Goal: Task Accomplishment & Management: Complete application form

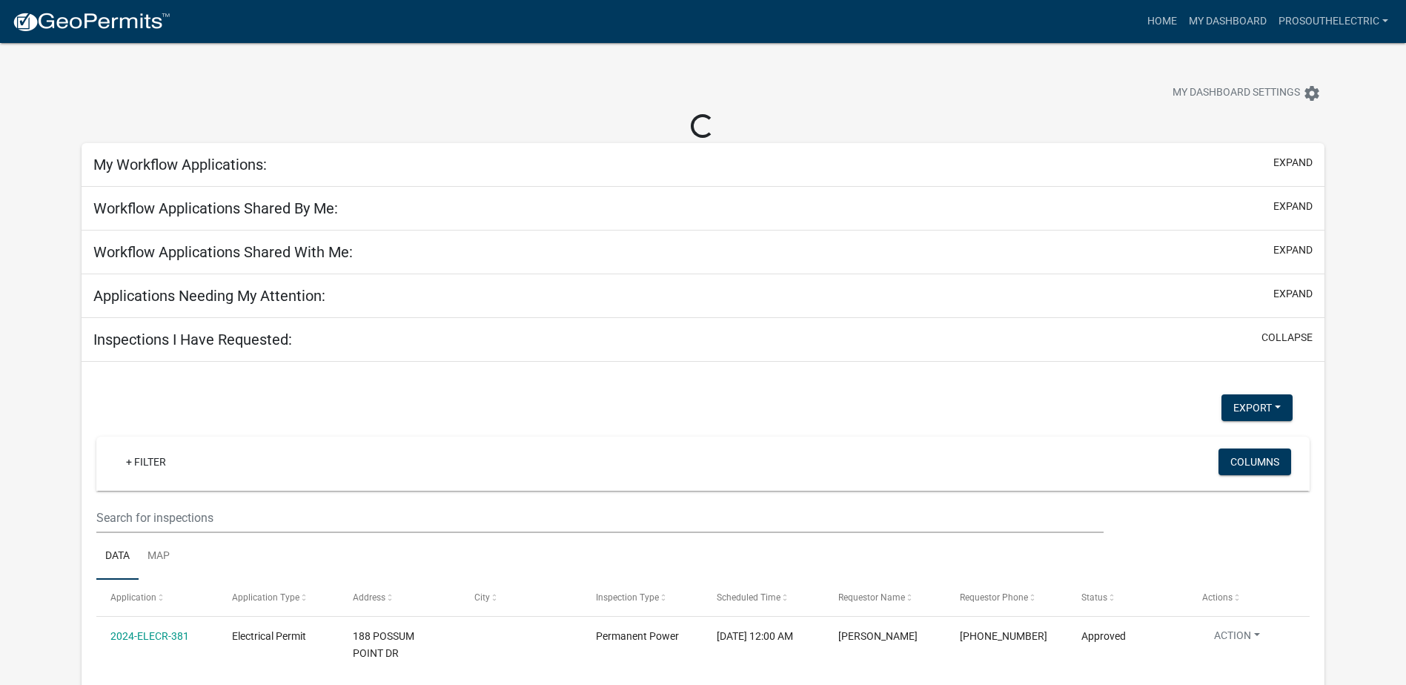
select select "3: 100"
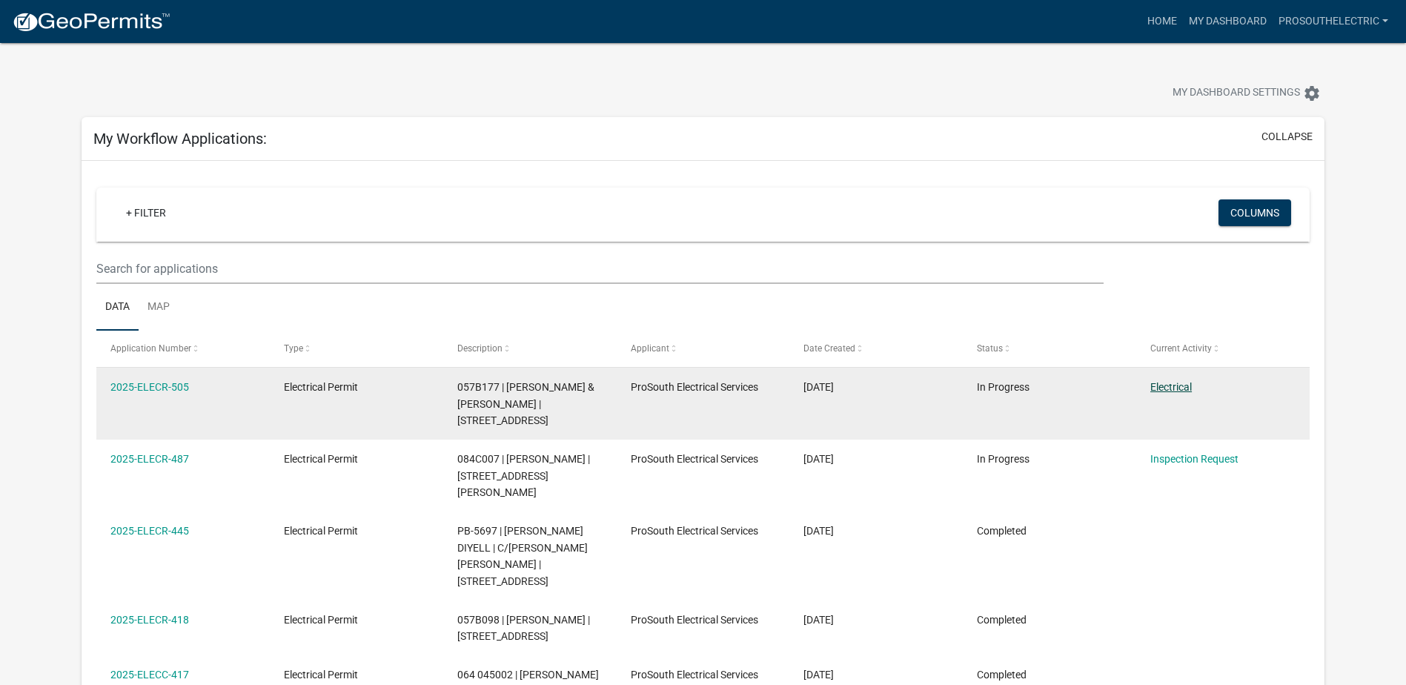
click at [1185, 381] on link "Electrical" at bounding box center [1170, 387] width 41 height 12
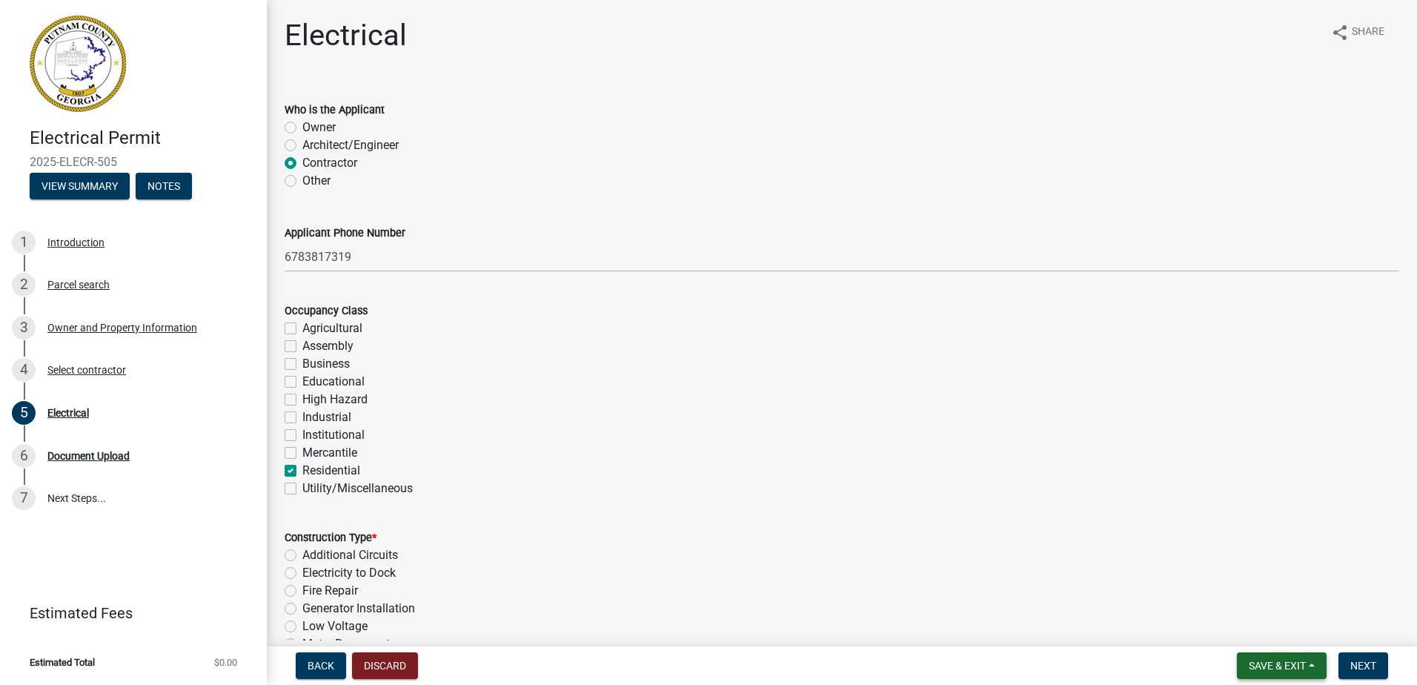
click at [1299, 668] on span "Save & Exit" at bounding box center [1277, 666] width 57 height 12
click at [1285, 634] on button "Save & Exit" at bounding box center [1267, 627] width 119 height 36
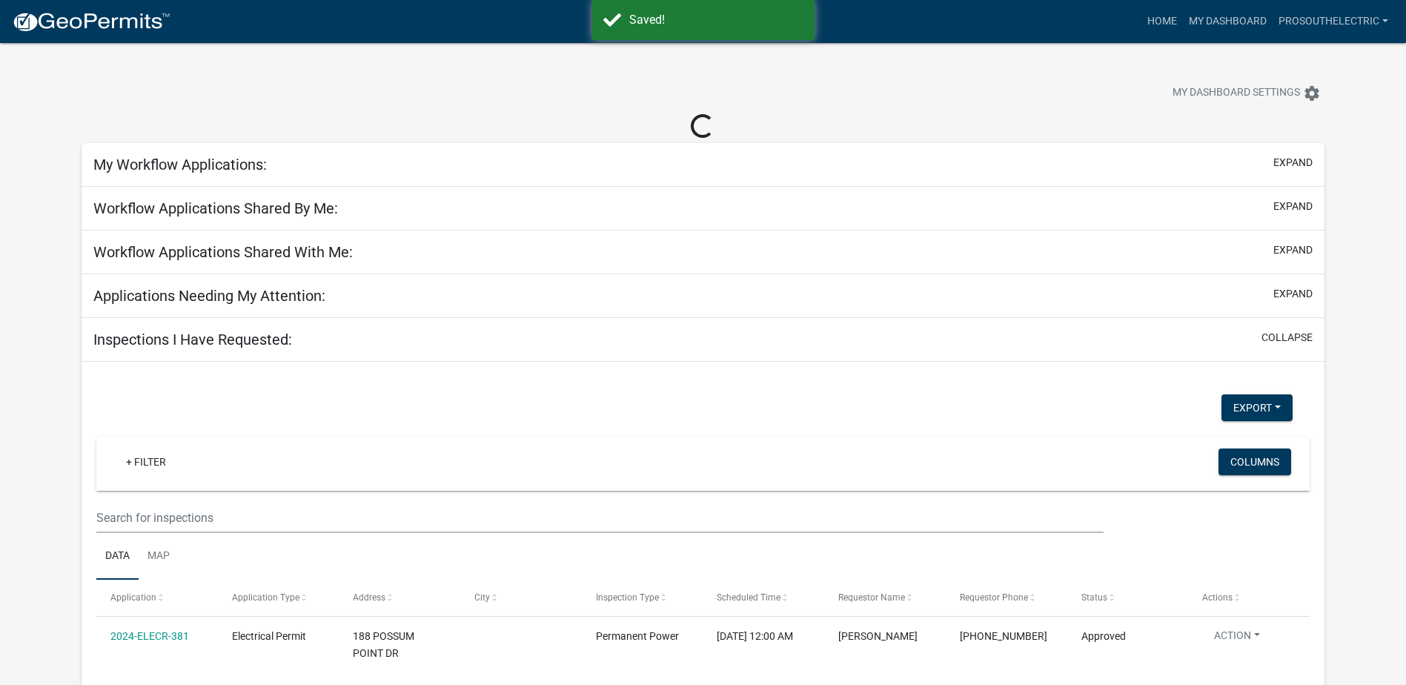
select select "3: 100"
